Goal: Task Accomplishment & Management: Use online tool/utility

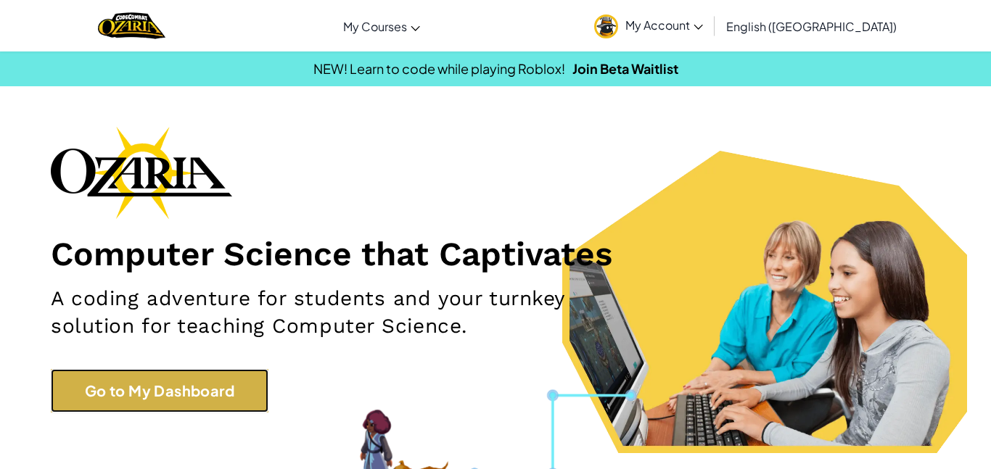
click at [112, 398] on link "Go to My Dashboard" at bounding box center [160, 391] width 218 height 44
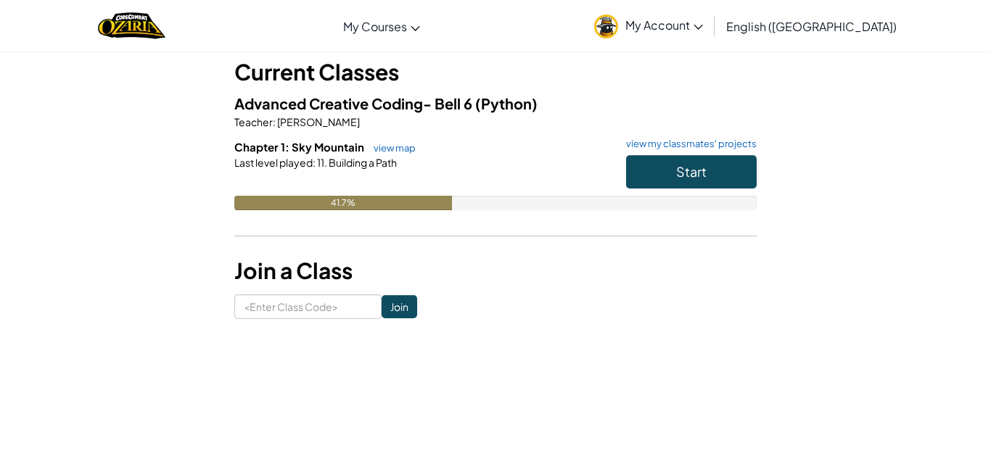
scroll to position [109, 0]
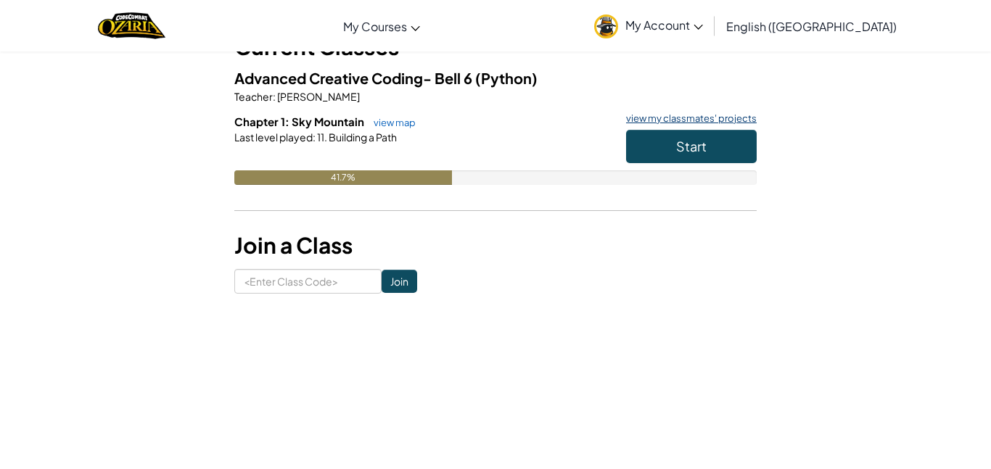
click at [701, 114] on link "view my classmates' projects" at bounding box center [688, 118] width 138 height 9
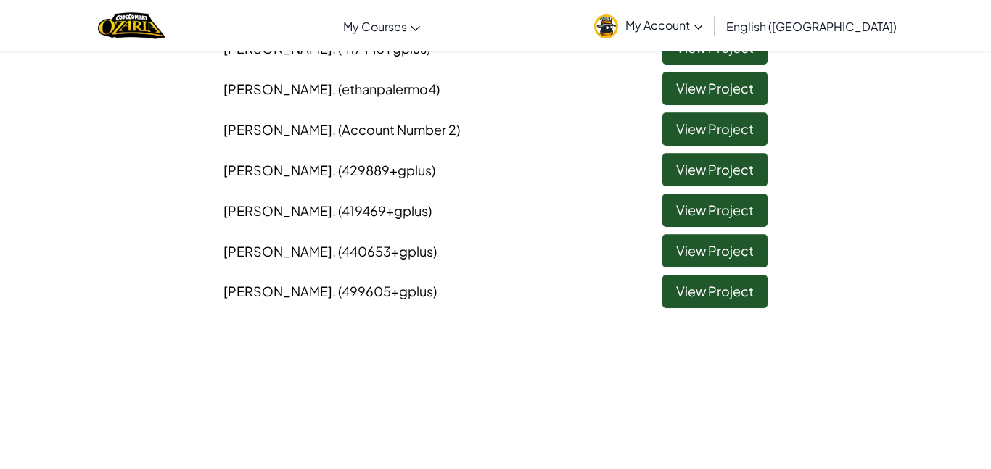
scroll to position [586, 0]
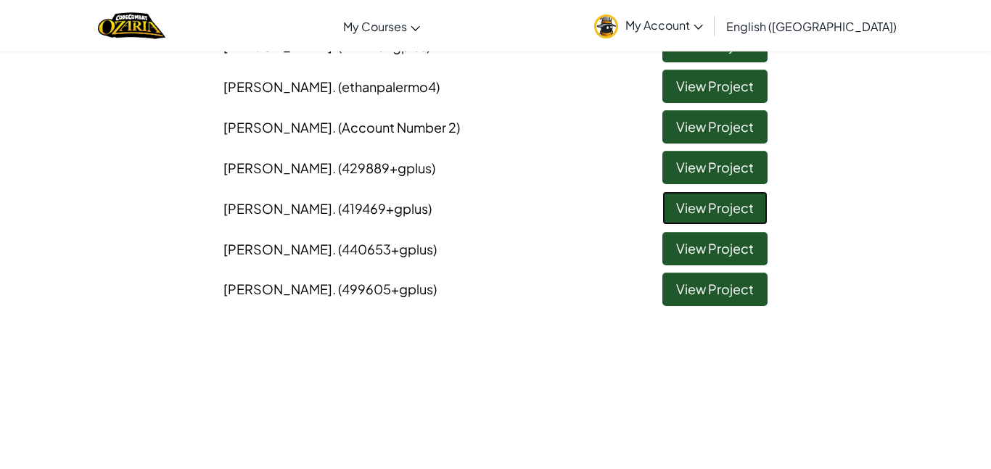
click at [676, 210] on link "View Project" at bounding box center [714, 208] width 105 height 33
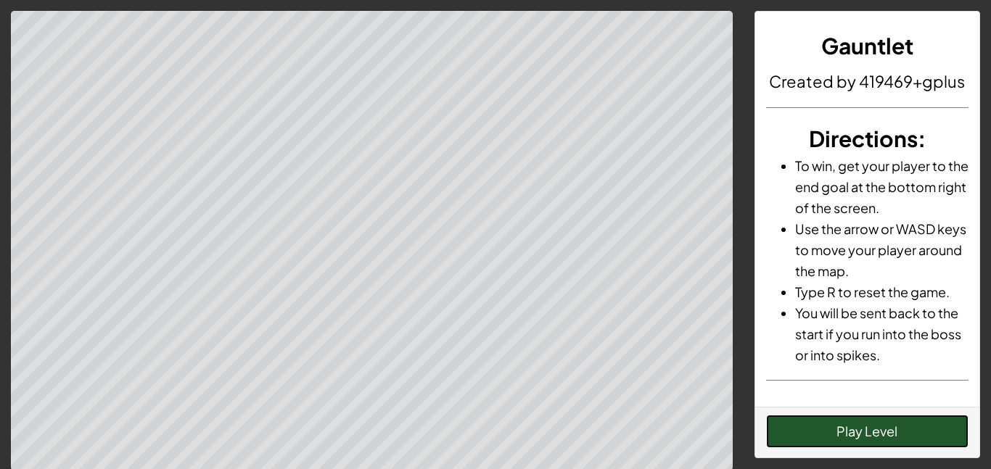
click at [796, 435] on button "Play Level" at bounding box center [867, 431] width 203 height 33
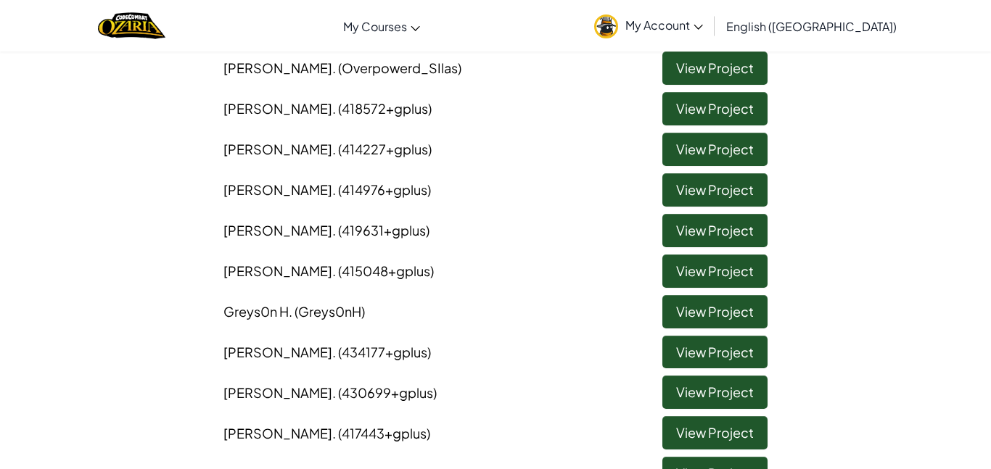
scroll to position [209, 0]
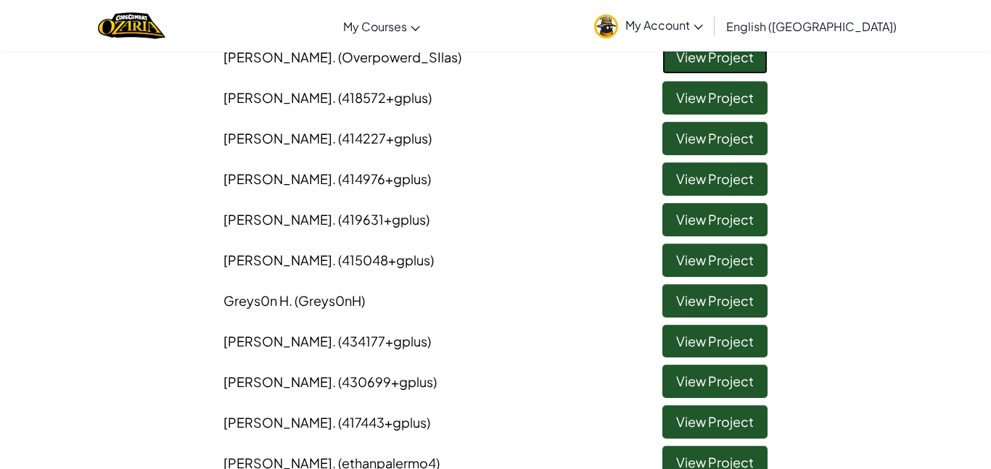
click at [667, 66] on link "View Project" at bounding box center [714, 57] width 105 height 33
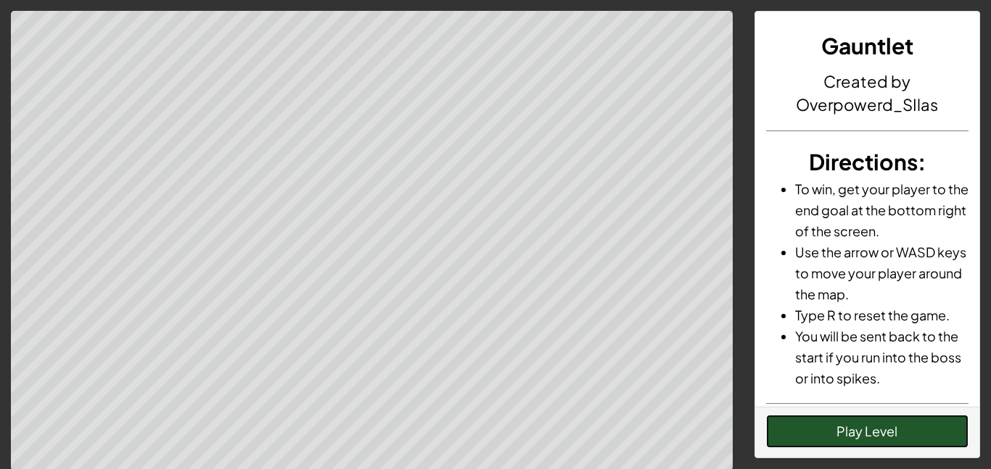
click at [856, 443] on button "Play Level" at bounding box center [867, 431] width 203 height 33
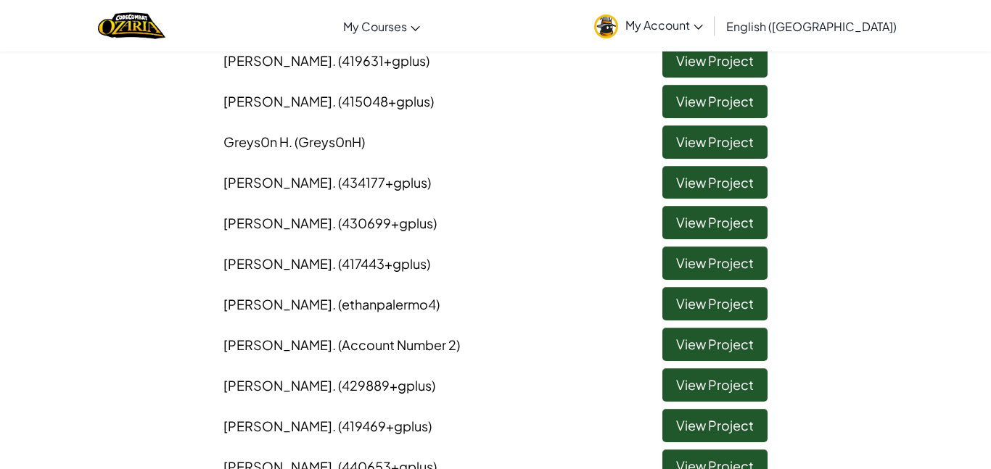
scroll to position [369, 0]
click at [678, 223] on link "View Project" at bounding box center [714, 221] width 105 height 33
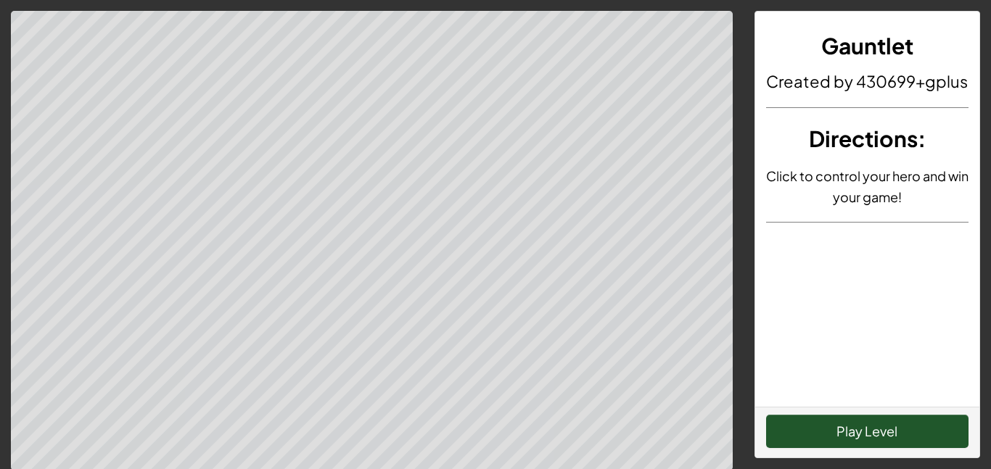
click at [856, 411] on div "Play Level" at bounding box center [867, 432] width 225 height 51
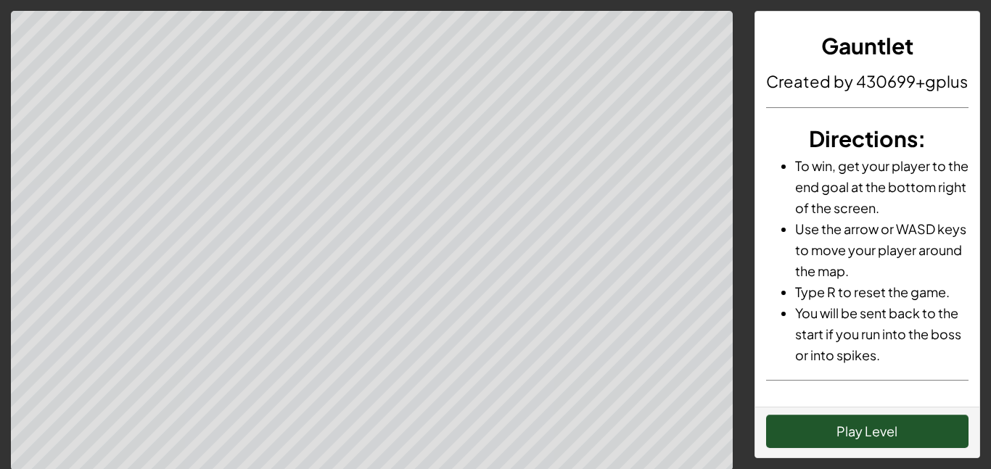
click at [856, 411] on div "Play Level" at bounding box center [867, 432] width 225 height 51
click at [859, 427] on button "Play Level" at bounding box center [867, 431] width 203 height 33
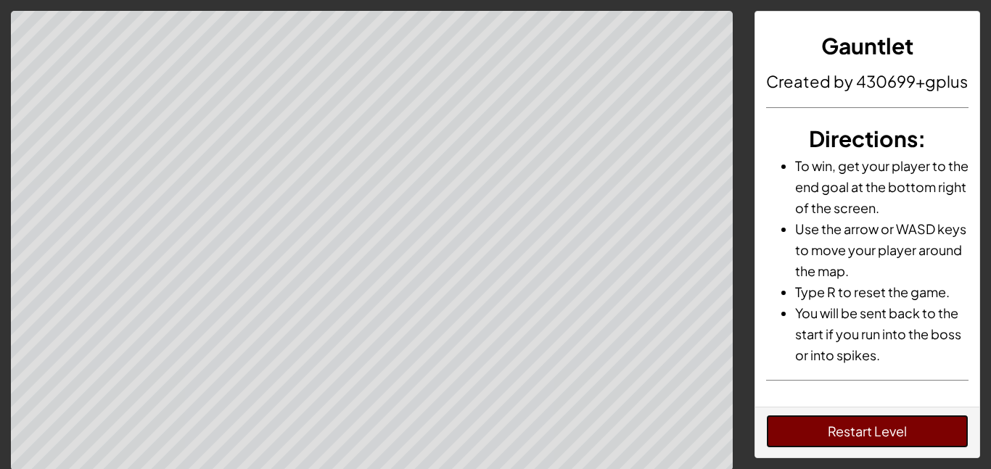
click at [858, 432] on button "Restart Level" at bounding box center [867, 431] width 203 height 33
click at [856, 435] on button "Restart Level" at bounding box center [867, 431] width 203 height 33
click at [820, 427] on button "Restart Level" at bounding box center [867, 431] width 203 height 33
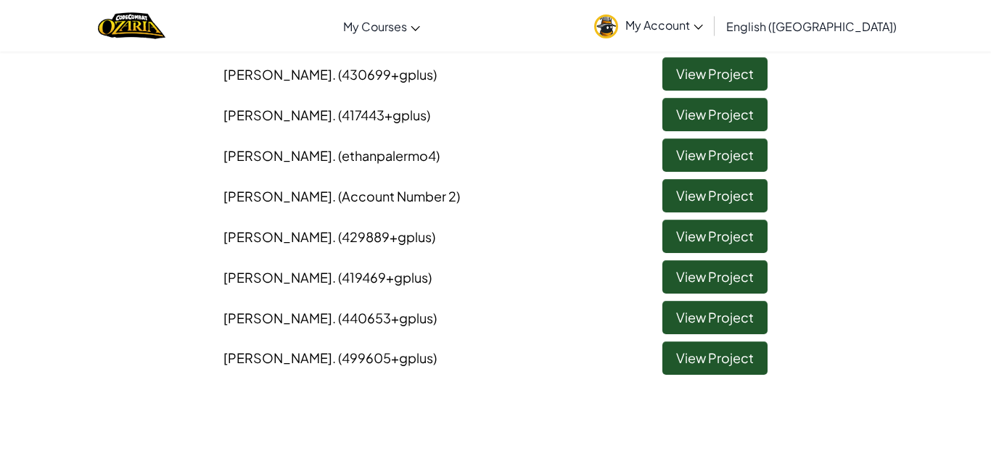
scroll to position [517, 0]
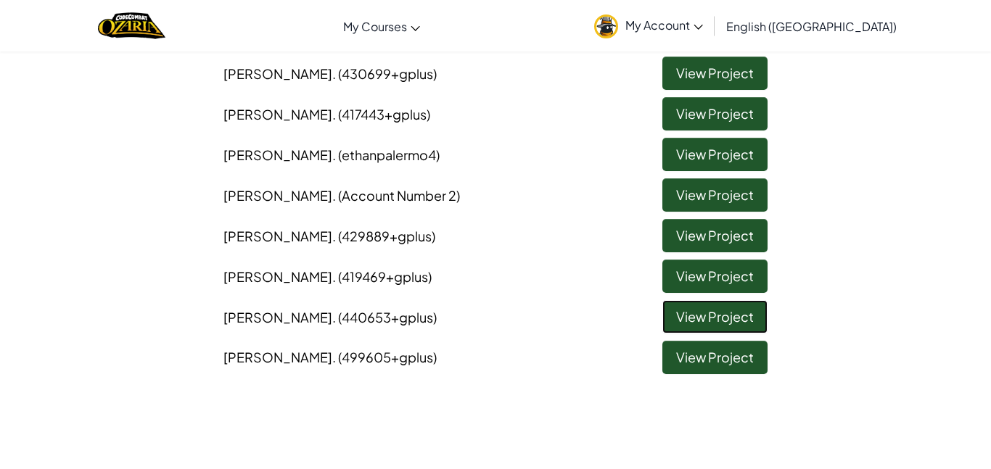
click at [698, 311] on link "View Project" at bounding box center [714, 316] width 105 height 33
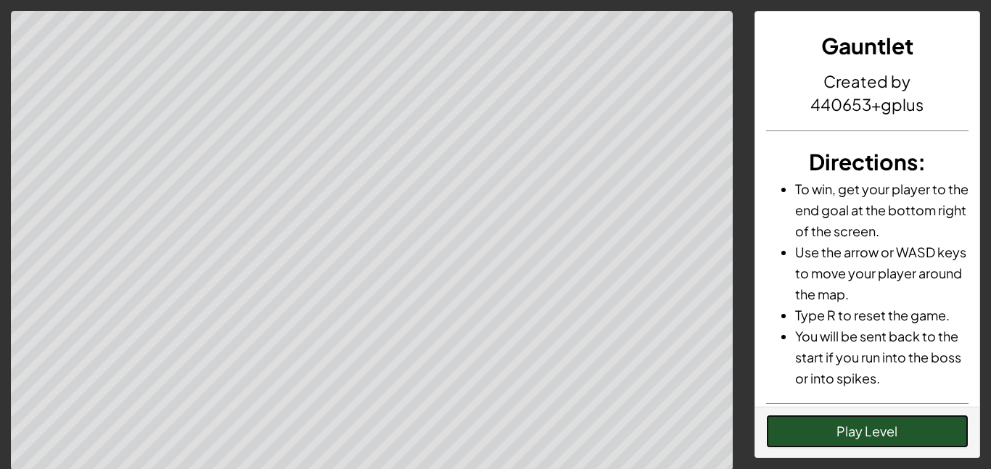
click at [786, 425] on button "Play Level" at bounding box center [867, 431] width 203 height 33
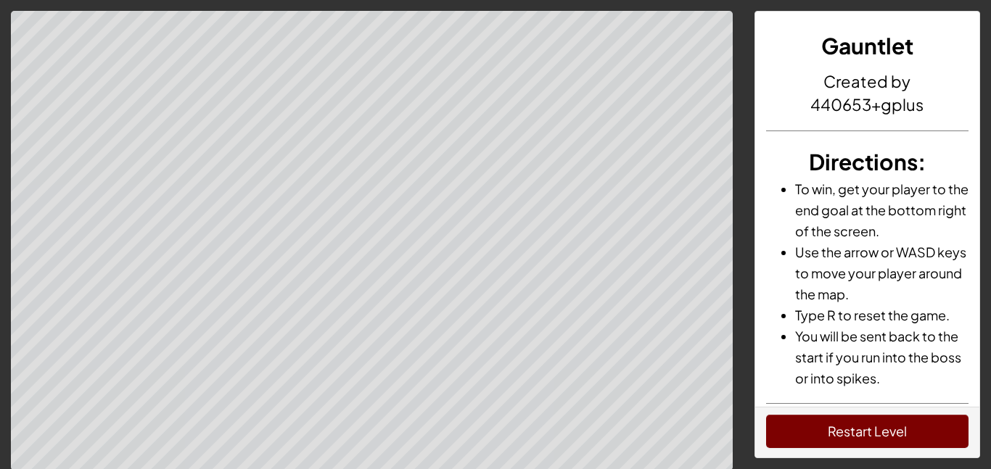
click at [921, 456] on div "Restart Level" at bounding box center [867, 432] width 225 height 51
click at [905, 438] on button "Restart Level" at bounding box center [867, 431] width 203 height 33
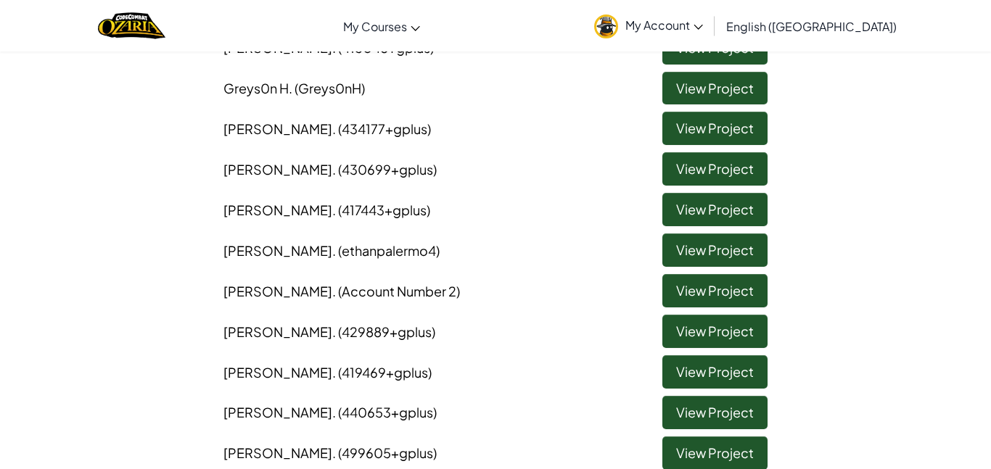
scroll to position [461, 0]
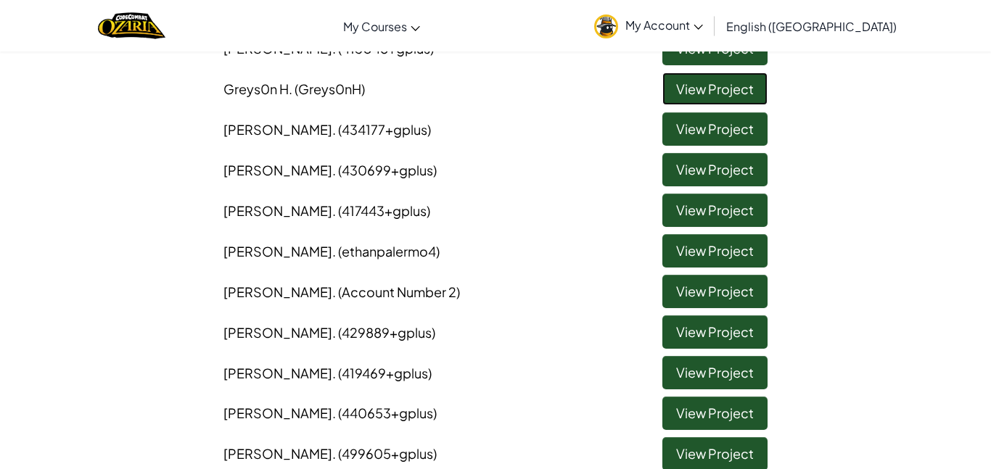
click at [674, 90] on link "View Project" at bounding box center [714, 89] width 105 height 33
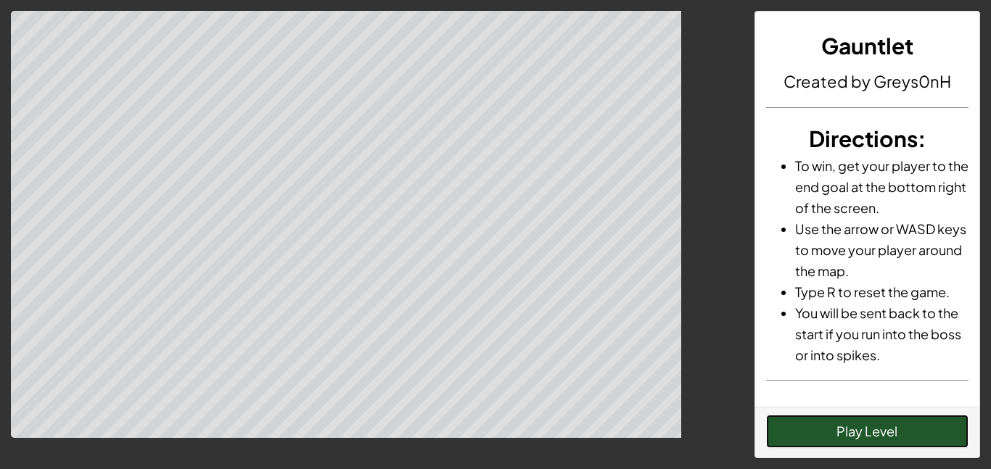
click at [796, 443] on button "Play Level" at bounding box center [867, 431] width 203 height 33
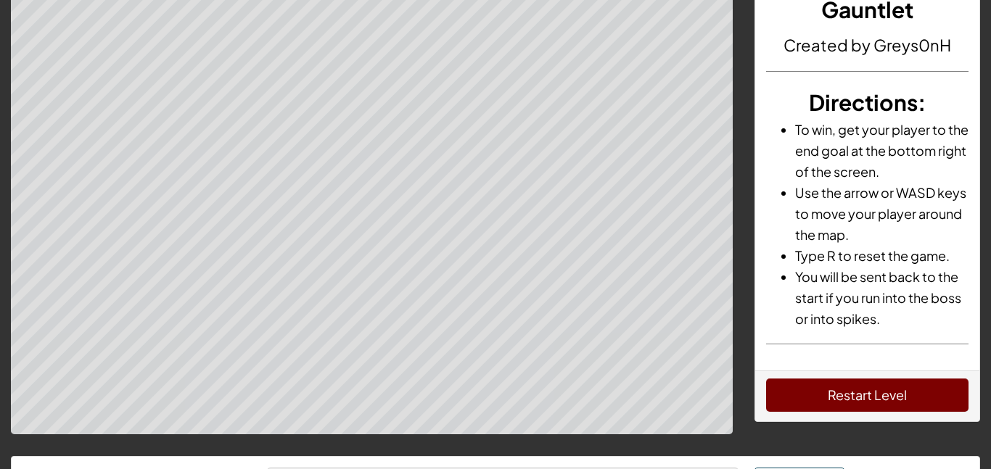
scroll to position [32, 0]
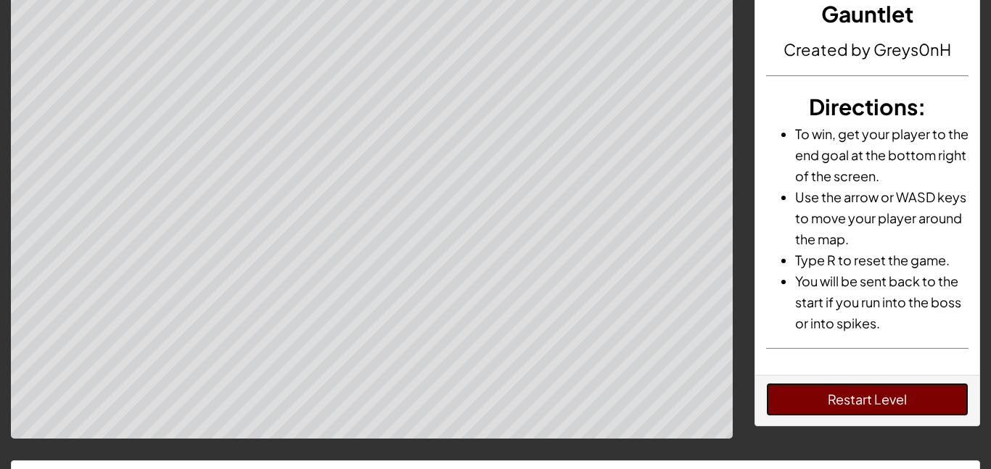
click at [782, 409] on button "Restart Level" at bounding box center [867, 399] width 203 height 33
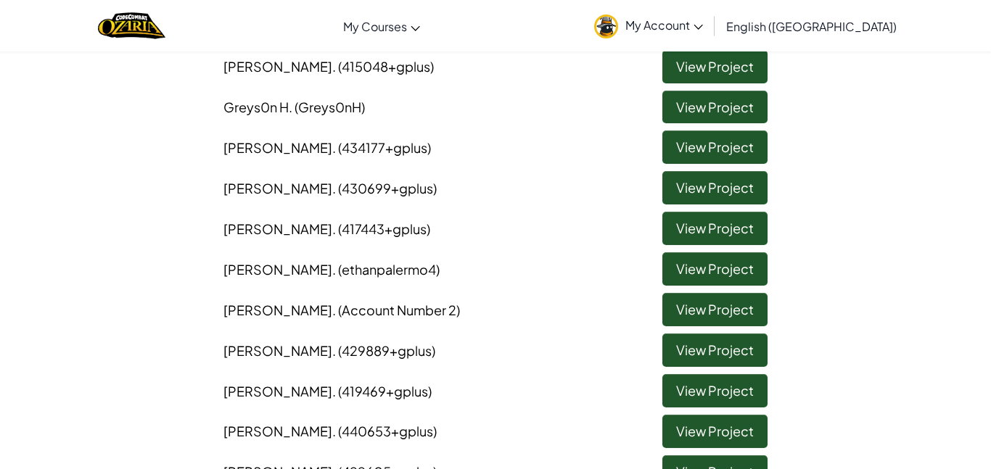
scroll to position [403, 0]
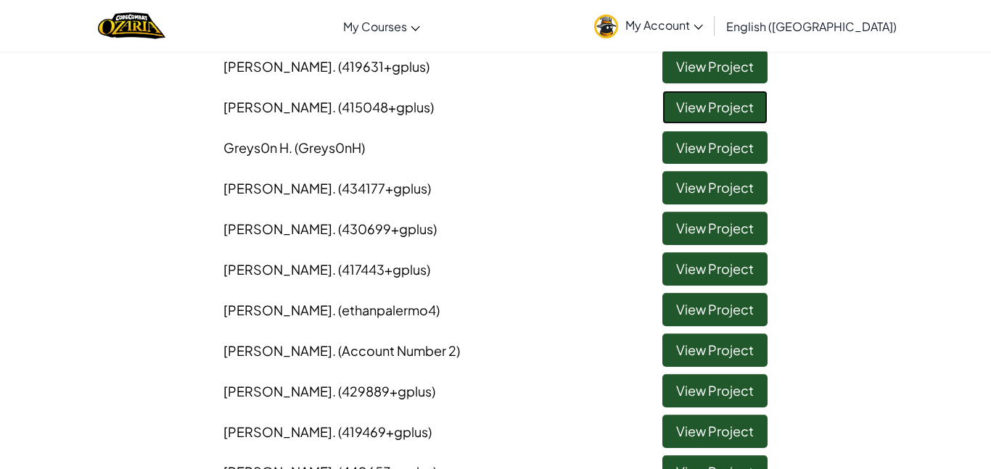
click at [734, 95] on link "View Project" at bounding box center [714, 107] width 105 height 33
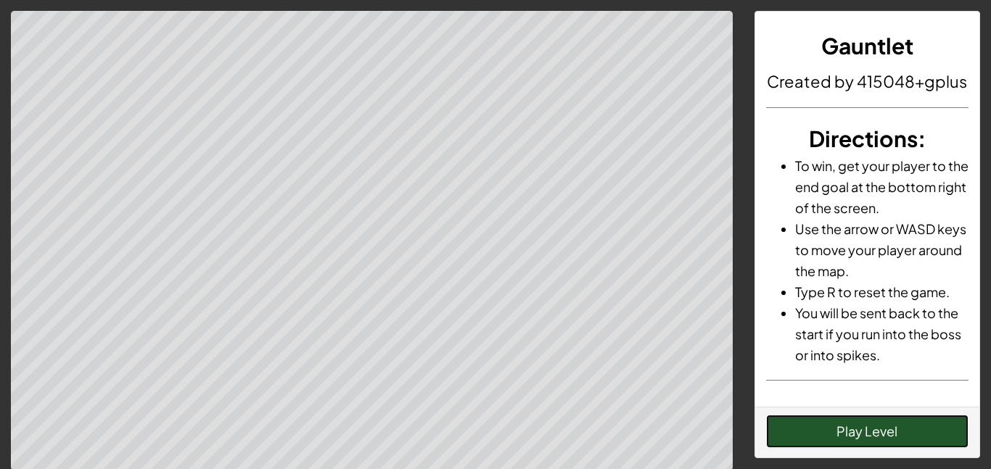
click at [916, 431] on button "Play Level" at bounding box center [867, 431] width 203 height 33
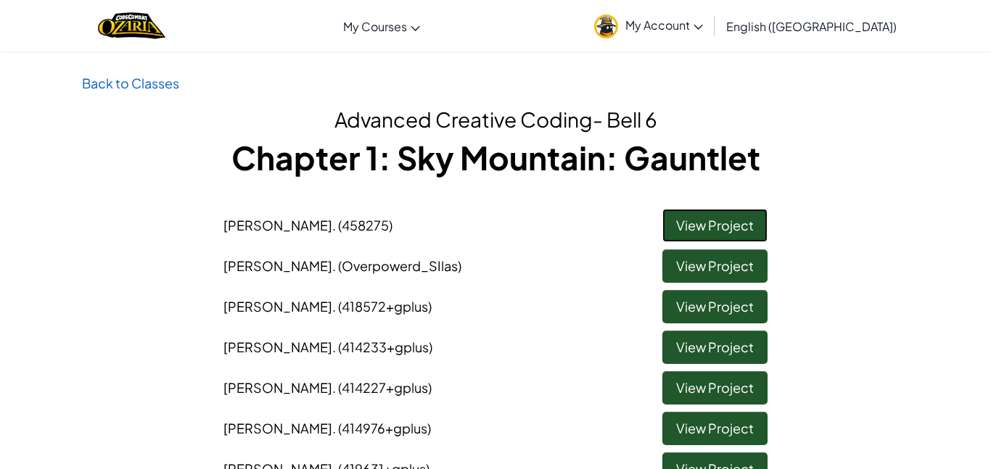
click at [765, 227] on link "View Project" at bounding box center [714, 225] width 105 height 33
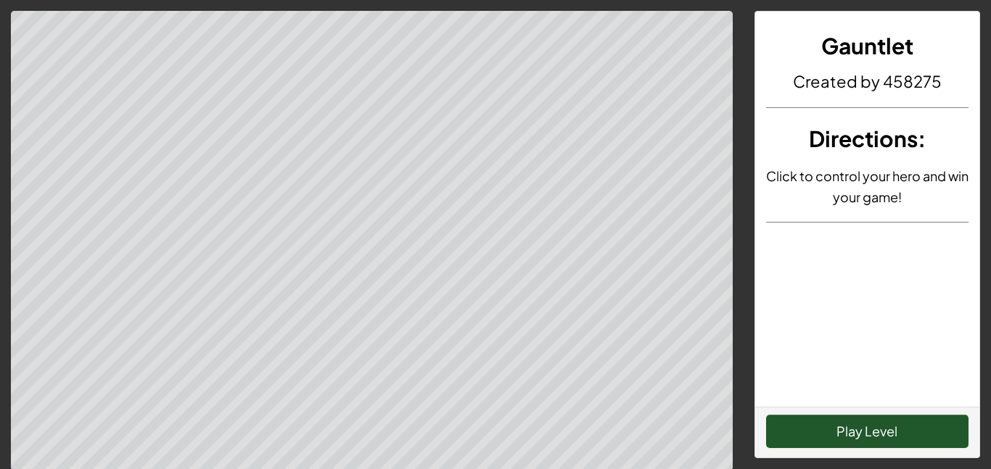
click at [820, 448] on div "Play Level" at bounding box center [867, 432] width 225 height 51
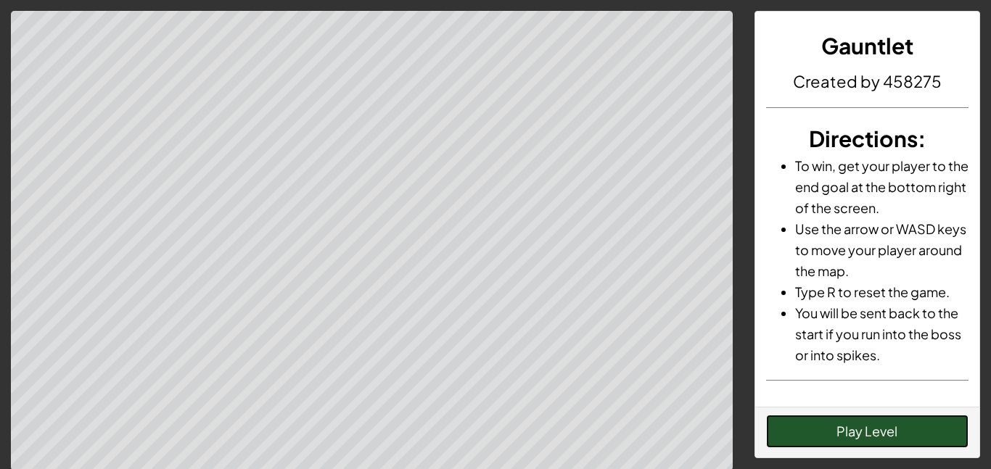
click at [810, 438] on button "Play Level" at bounding box center [867, 431] width 203 height 33
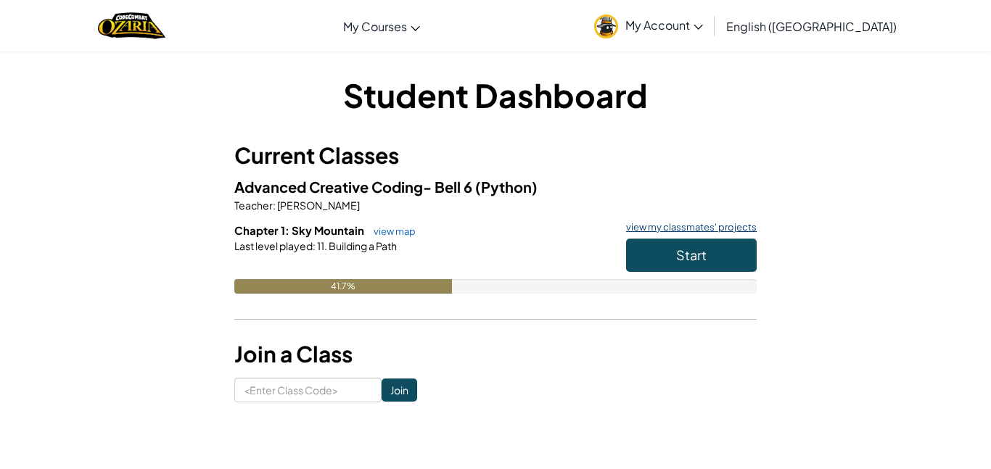
click at [687, 226] on link "view my classmates' projects" at bounding box center [688, 227] width 138 height 9
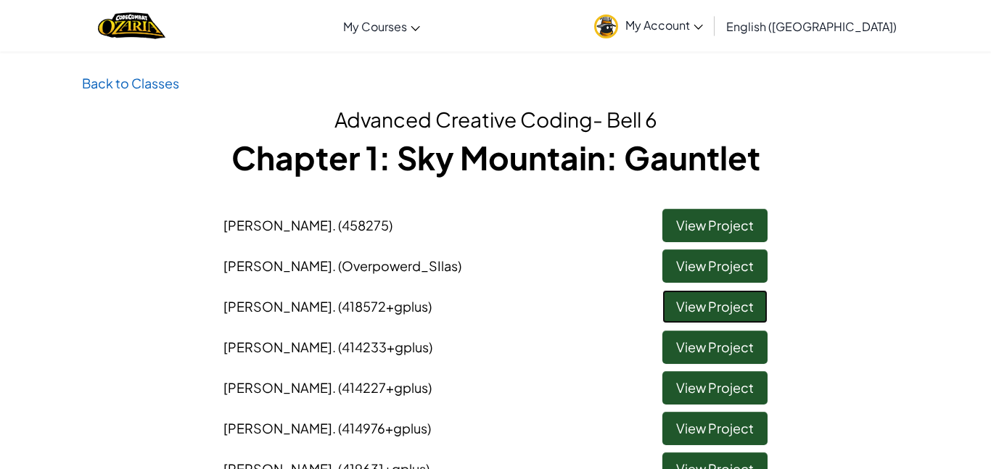
click at [681, 305] on link "View Project" at bounding box center [714, 306] width 105 height 33
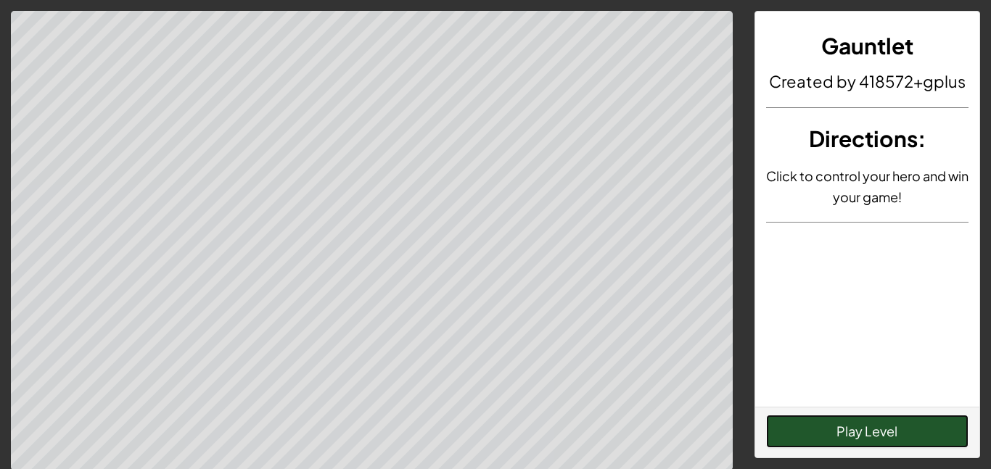
click at [771, 425] on button "Play Level" at bounding box center [867, 431] width 203 height 33
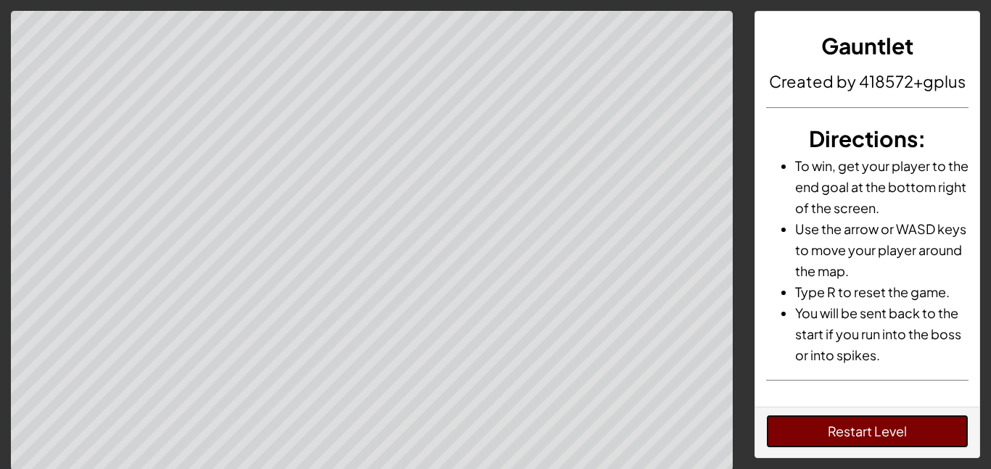
click at [836, 439] on button "Restart Level" at bounding box center [867, 431] width 203 height 33
click at [900, 436] on button "Restart Level" at bounding box center [867, 431] width 203 height 33
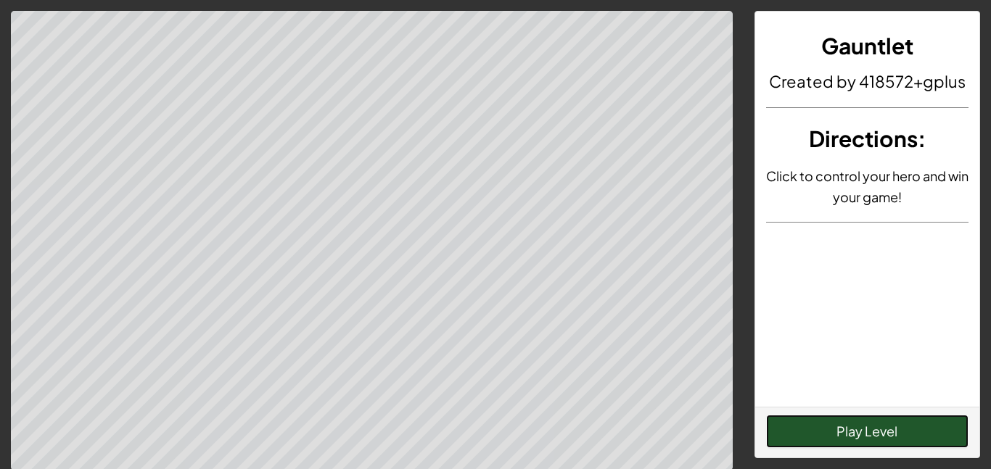
click at [803, 419] on button "Play Level" at bounding box center [867, 431] width 203 height 33
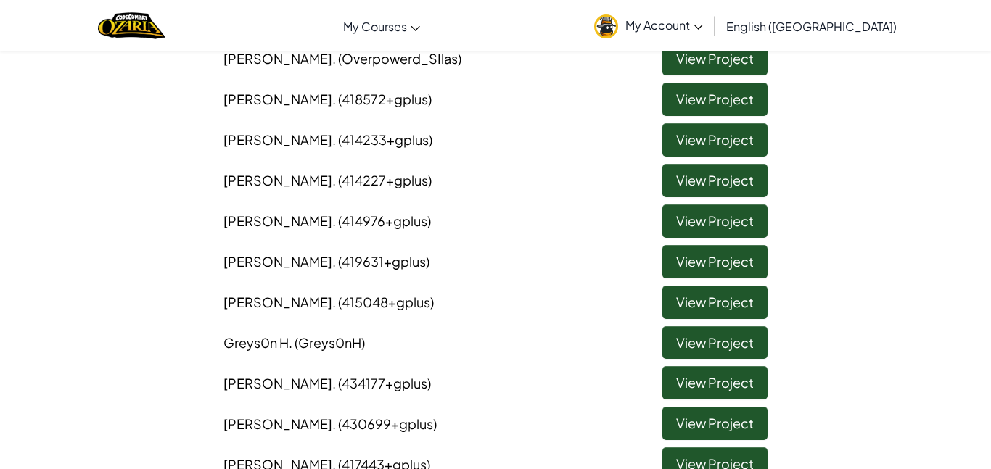
scroll to position [209, 0]
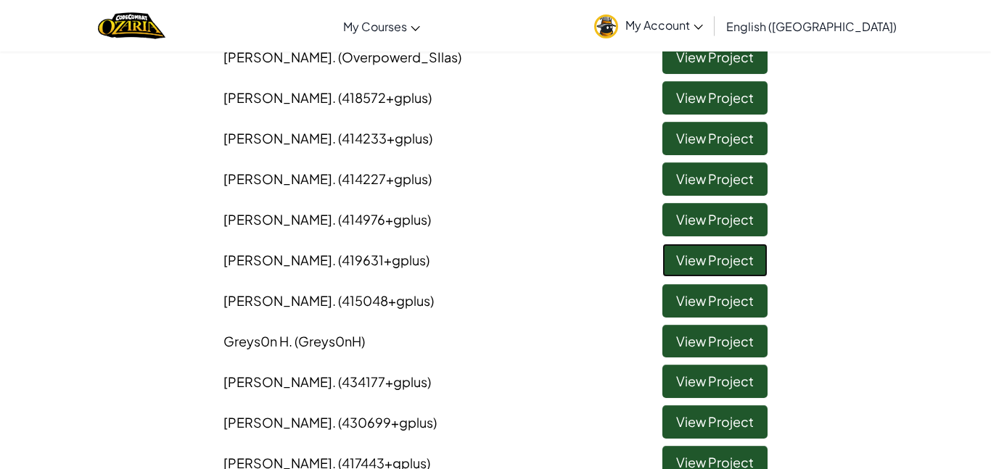
click at [703, 261] on link "View Project" at bounding box center [714, 260] width 105 height 33
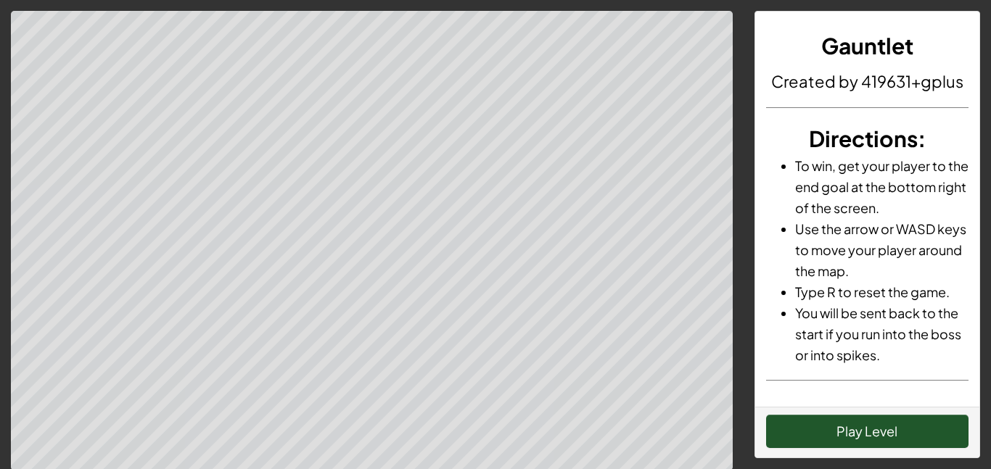
click at [827, 413] on div "Play Level" at bounding box center [867, 432] width 225 height 51
click at [826, 424] on button "Play Level" at bounding box center [867, 431] width 203 height 33
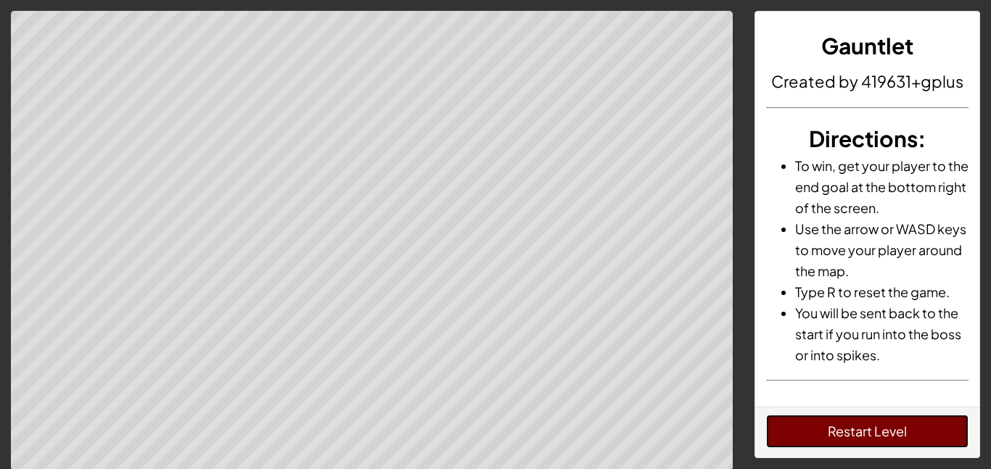
click at [833, 430] on button "Restart Level" at bounding box center [867, 431] width 203 height 33
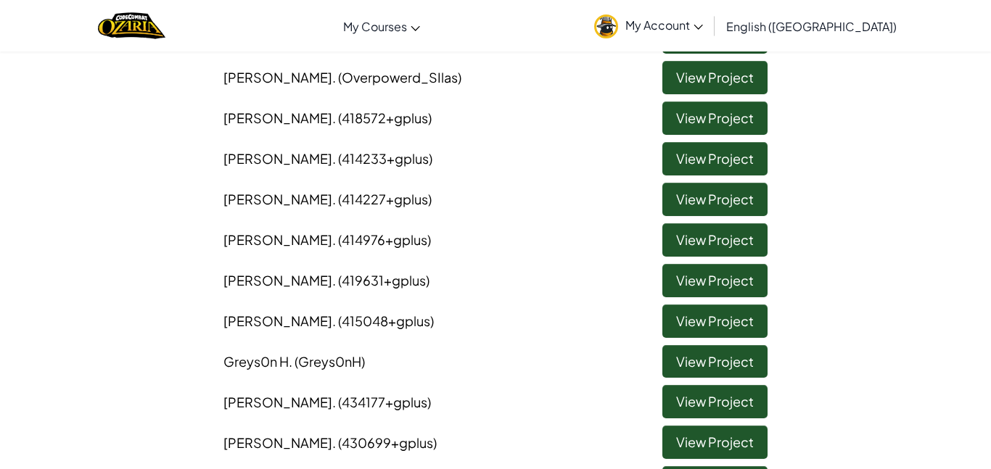
scroll to position [188, 0]
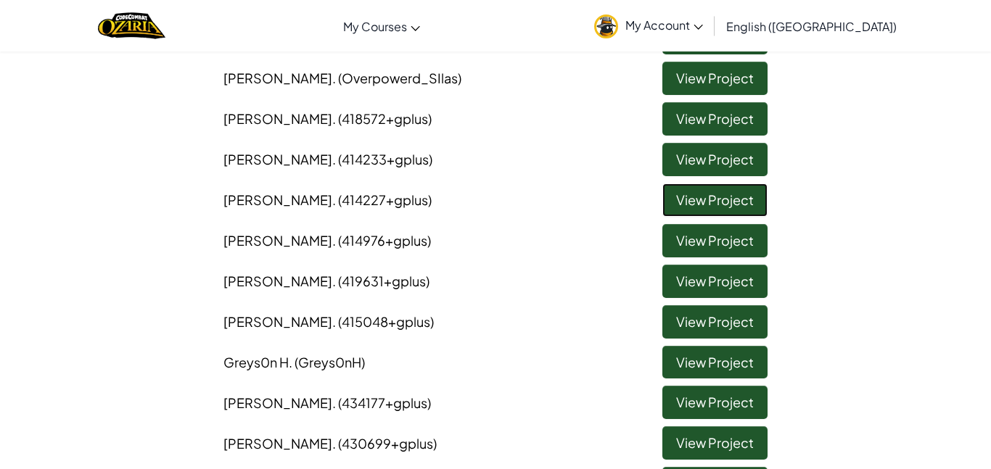
click at [697, 201] on link "View Project" at bounding box center [714, 200] width 105 height 33
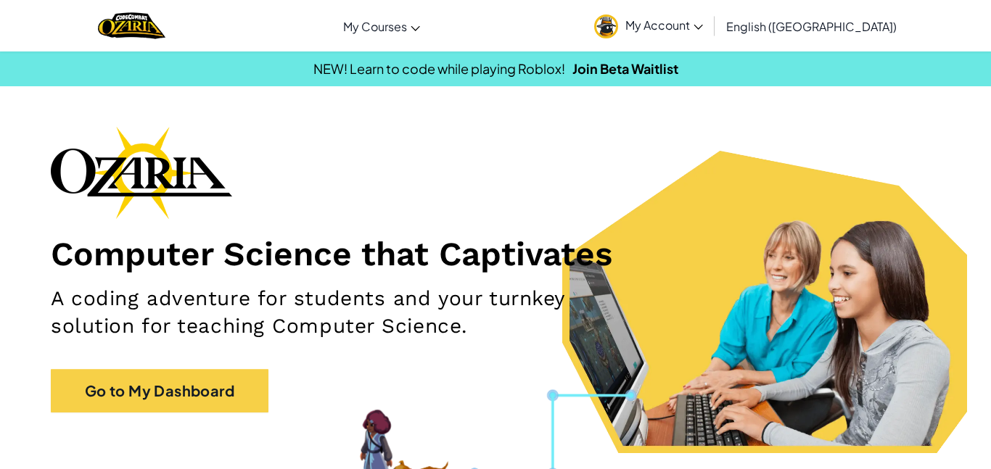
click at [703, 31] on span "My Account" at bounding box center [664, 24] width 78 height 15
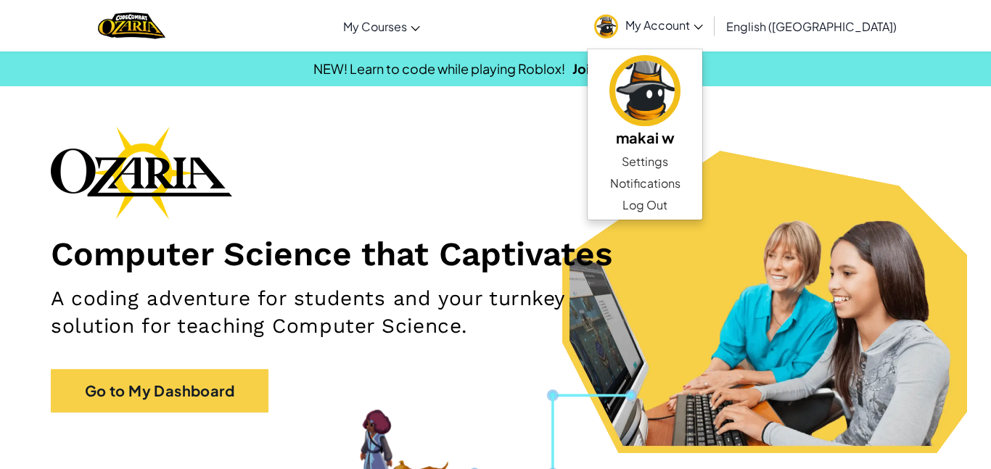
click at [488, 192] on div "Computer Science that Captivates A coding adventure for students and your turnk…" at bounding box center [496, 276] width 890 height 301
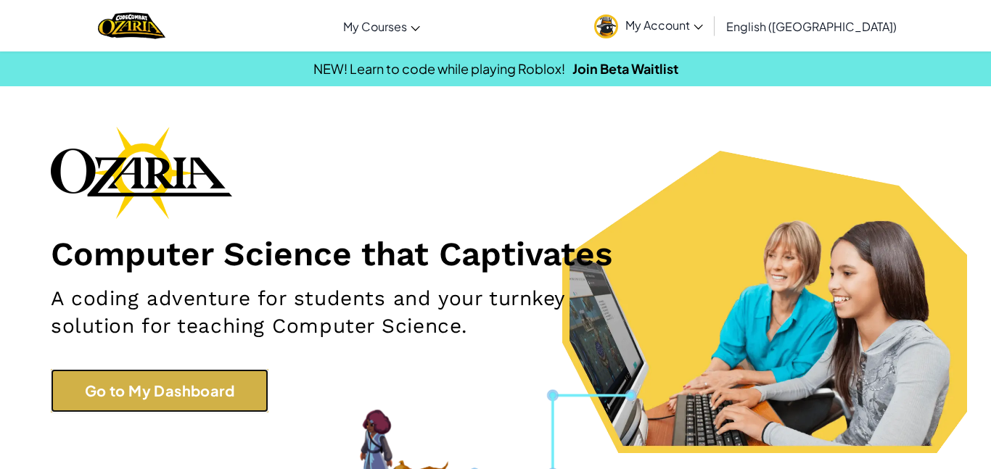
click at [223, 393] on link "Go to My Dashboard" at bounding box center [160, 391] width 218 height 44
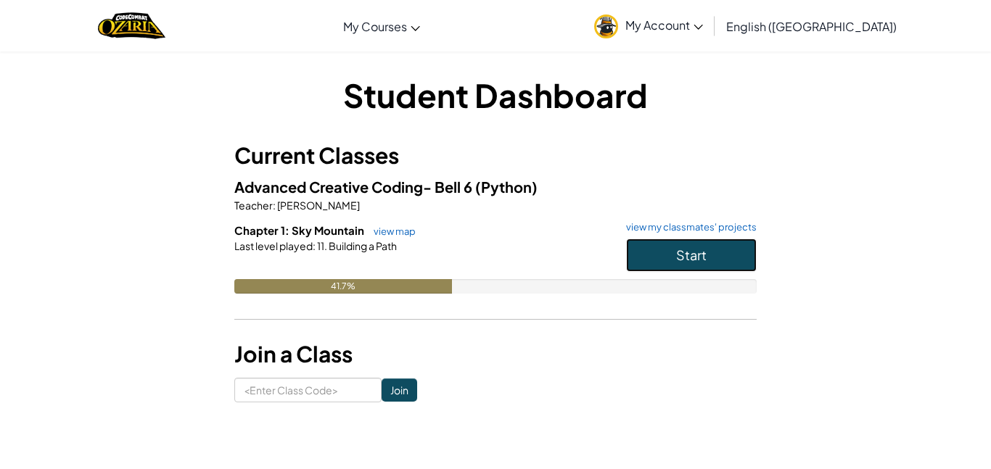
click at [736, 251] on button "Start" at bounding box center [691, 255] width 131 height 33
click at [681, 230] on link "view my classmates' projects" at bounding box center [688, 227] width 138 height 9
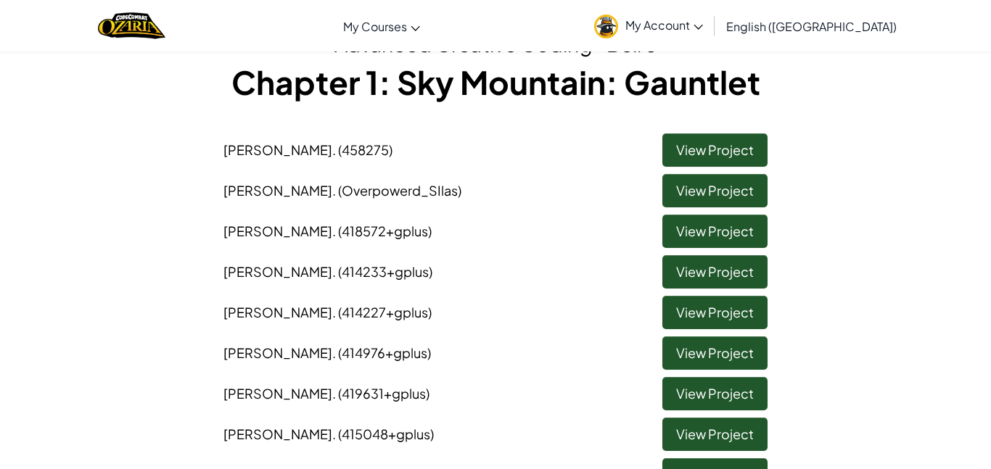
scroll to position [99, 0]
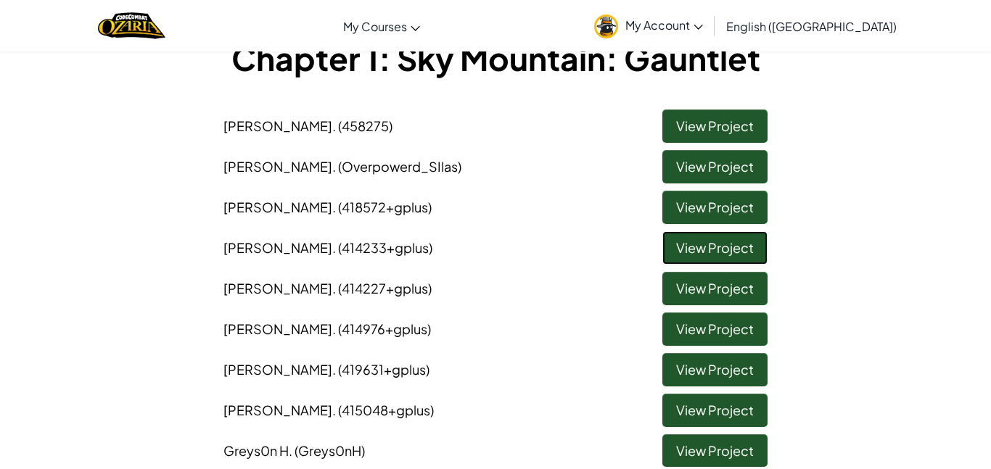
click at [727, 249] on link "View Project" at bounding box center [714, 247] width 105 height 33
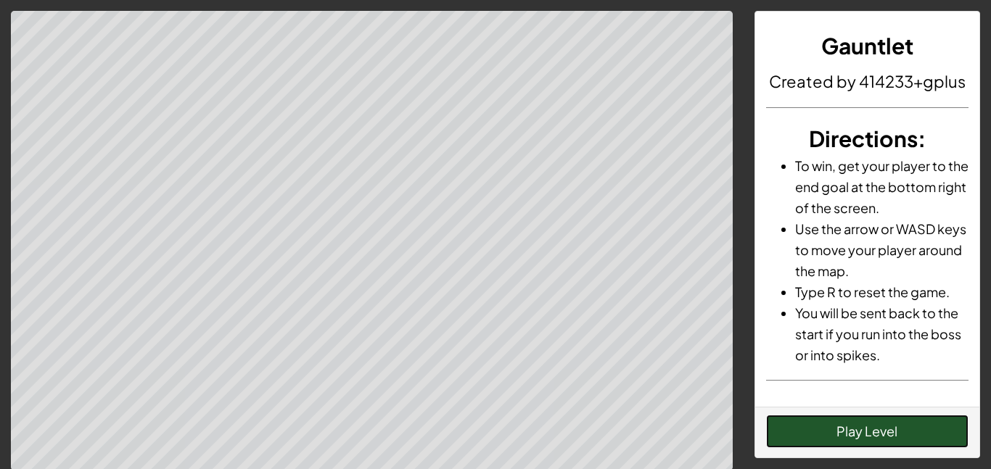
click at [775, 447] on button "Play Level" at bounding box center [867, 431] width 203 height 33
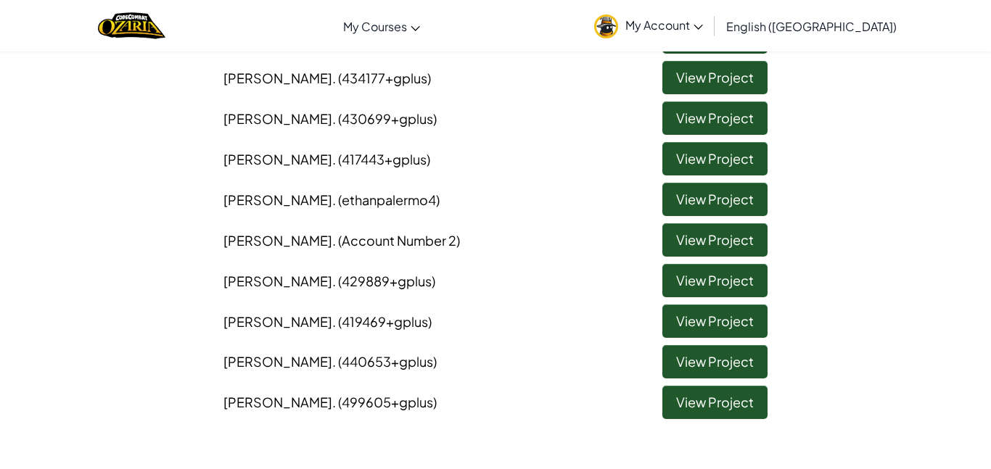
scroll to position [514, 0]
click at [662, 267] on link "View Project" at bounding box center [714, 279] width 105 height 33
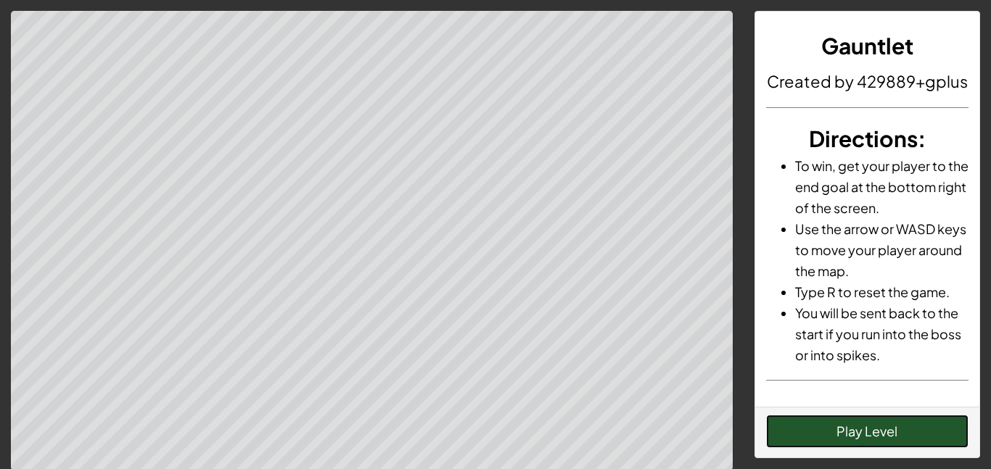
click at [819, 428] on button "Play Level" at bounding box center [867, 431] width 203 height 33
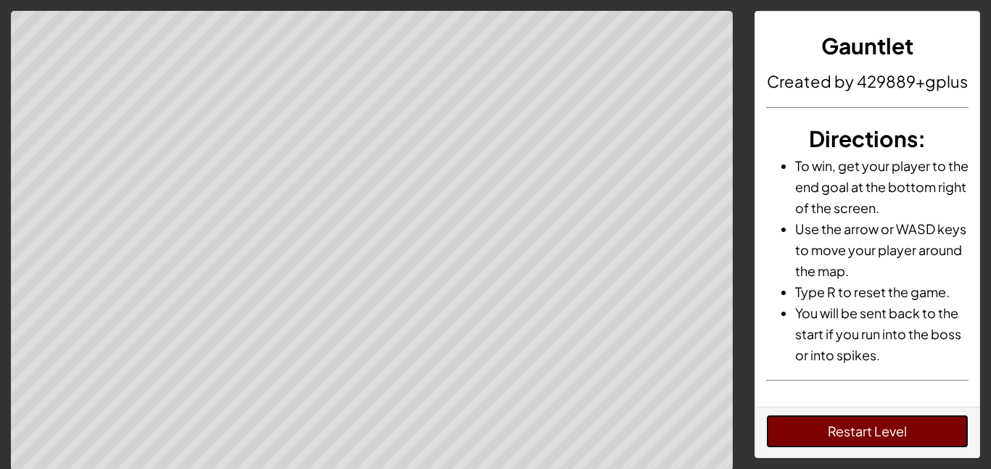
click at [888, 422] on button "Restart Level" at bounding box center [867, 431] width 203 height 33
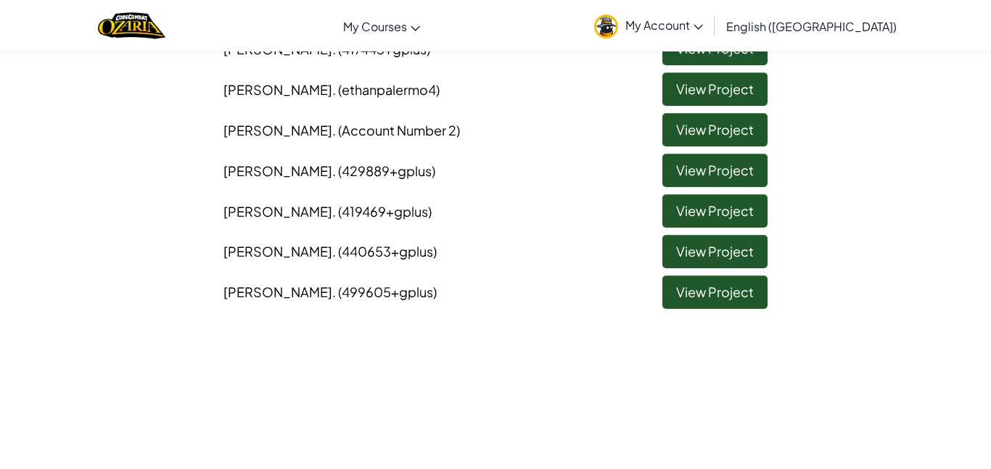
scroll to position [628, 0]
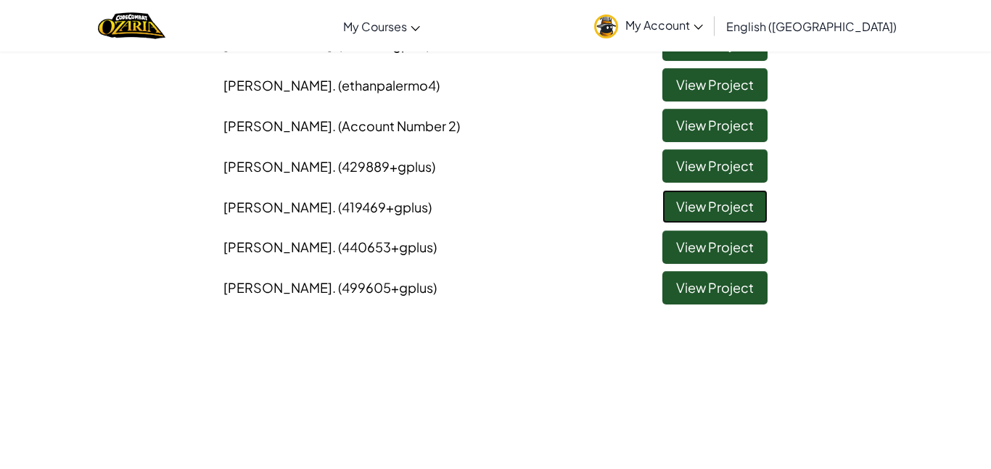
click at [707, 212] on link "View Project" at bounding box center [714, 206] width 105 height 33
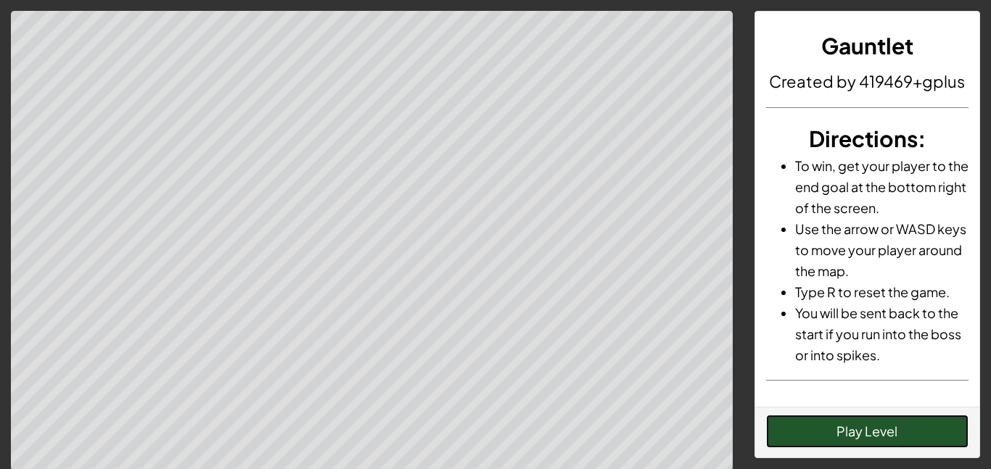
click at [821, 425] on button "Play Level" at bounding box center [867, 431] width 203 height 33
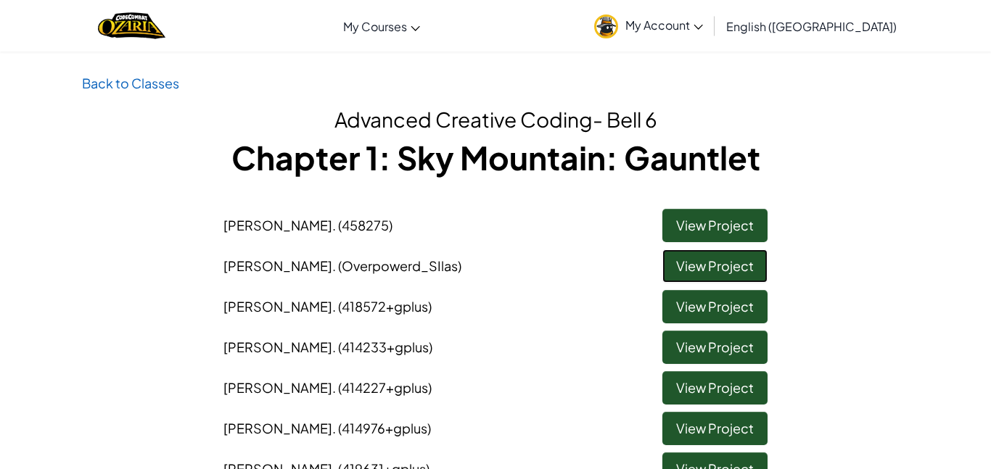
click at [672, 261] on link "View Project" at bounding box center [714, 266] width 105 height 33
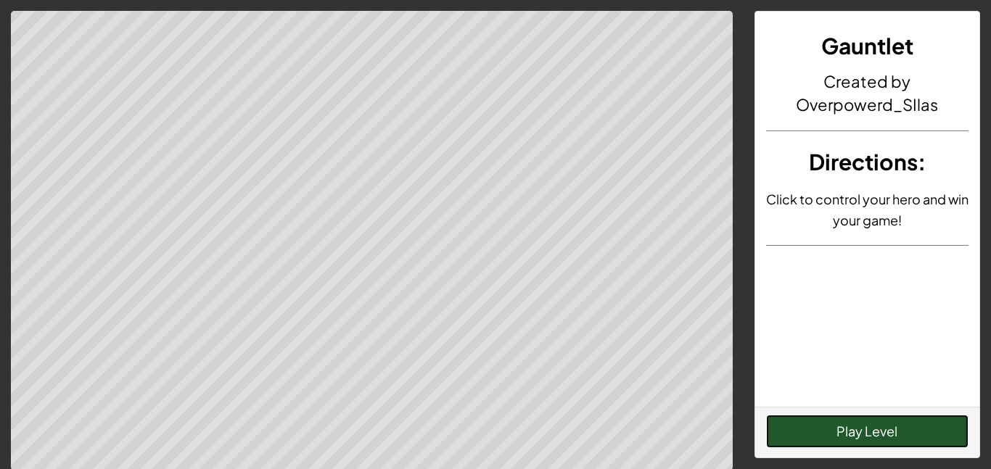
click at [951, 421] on button "Play Level" at bounding box center [867, 431] width 203 height 33
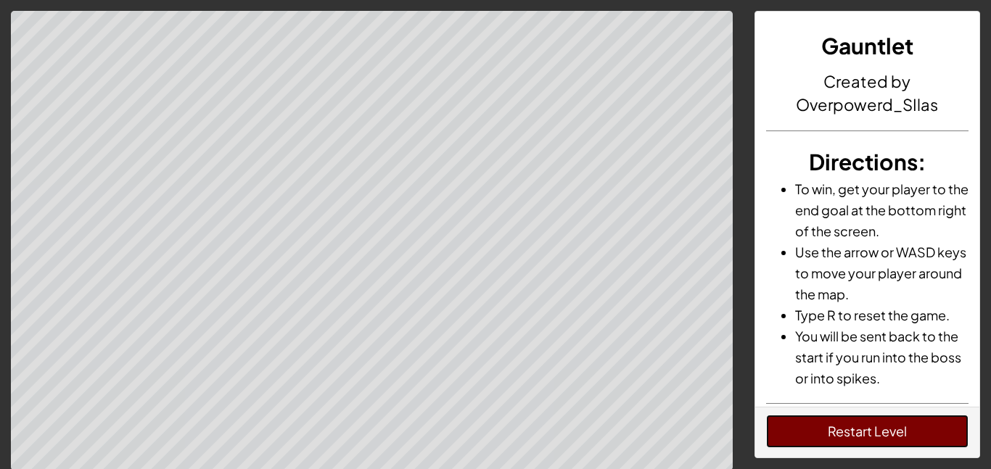
click at [952, 431] on button "Restart Level" at bounding box center [867, 431] width 203 height 33
click at [1, 311] on div at bounding box center [372, 241] width 744 height 460
